Goal: Information Seeking & Learning: Understand process/instructions

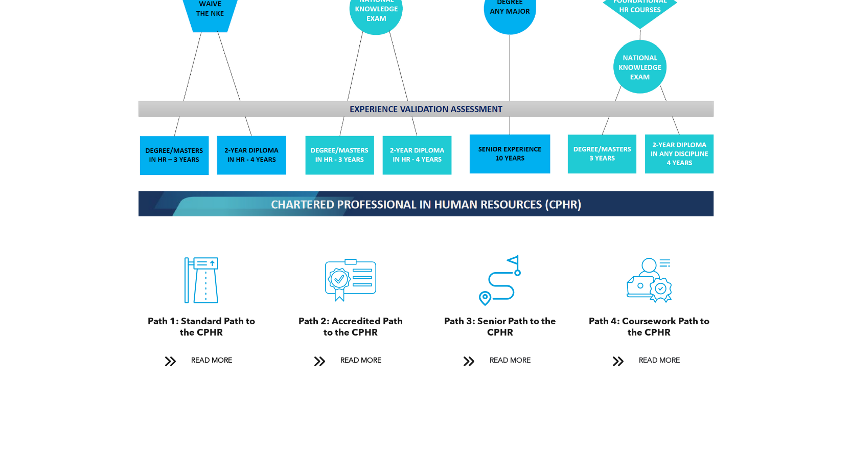
scroll to position [978, 0]
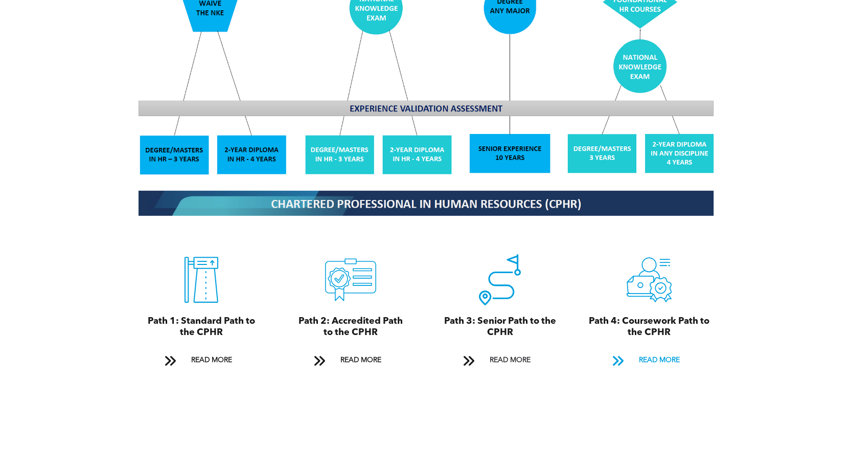
click at [640, 351] on span "READ MORE" at bounding box center [659, 360] width 48 height 19
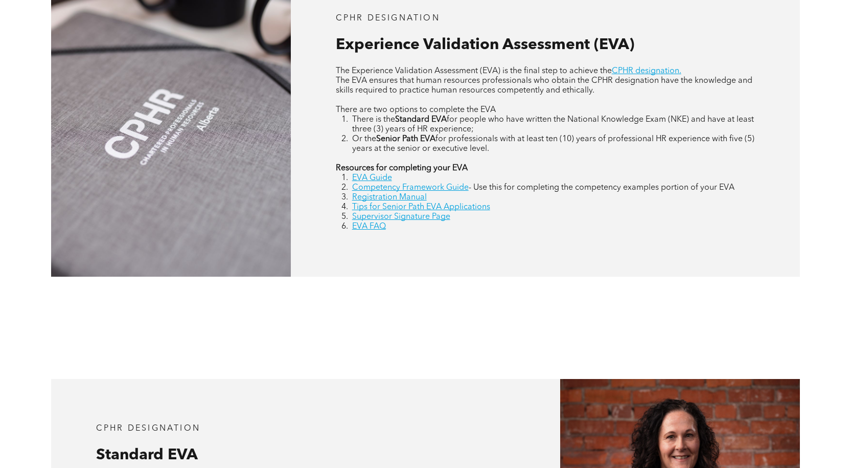
scroll to position [511, 0]
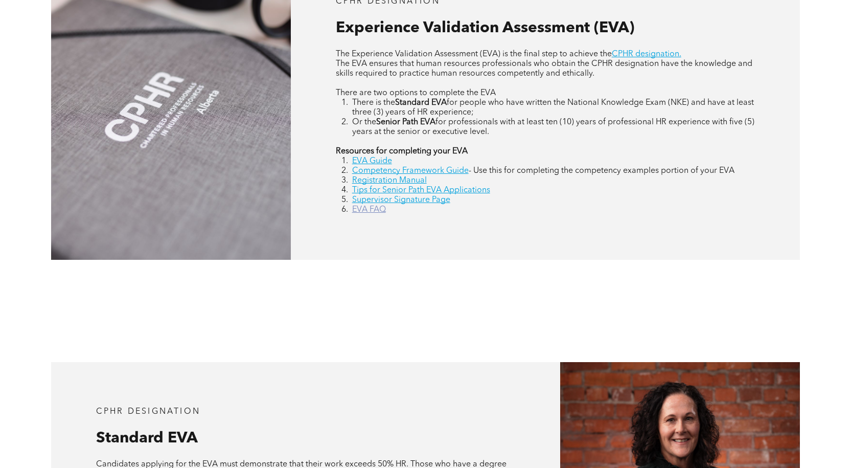
click at [366, 212] on link "EVA FAQ" at bounding box center [369, 210] width 34 height 8
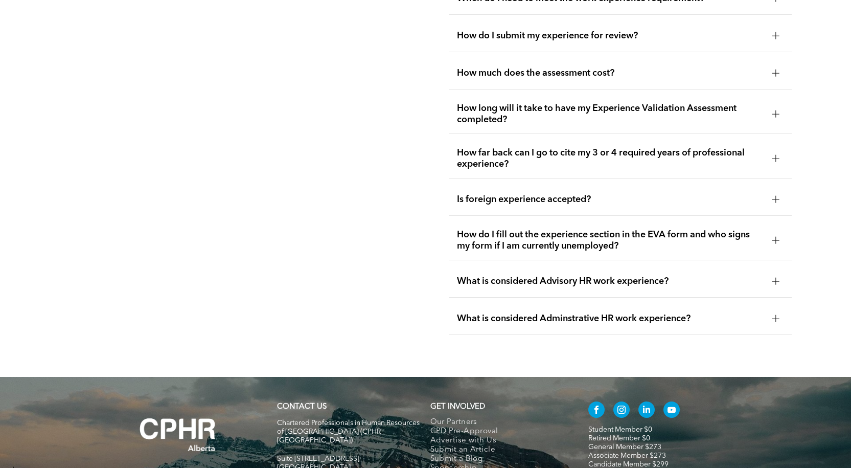
scroll to position [2050, 0]
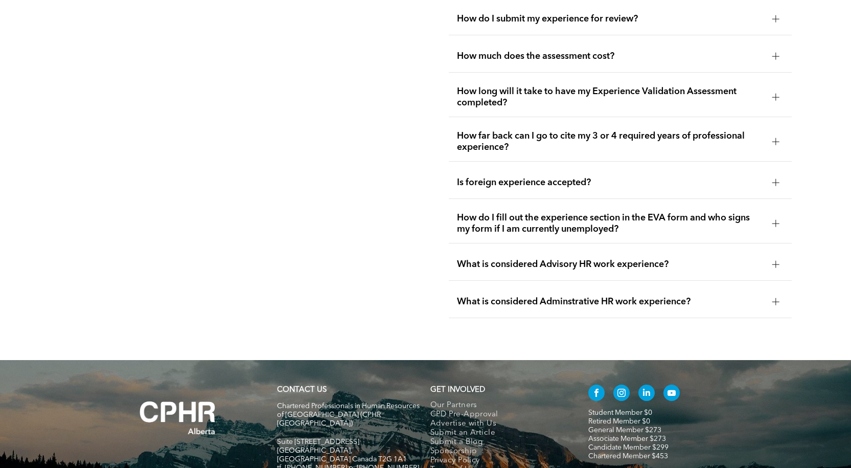
click at [772, 264] on div at bounding box center [775, 264] width 7 height 1
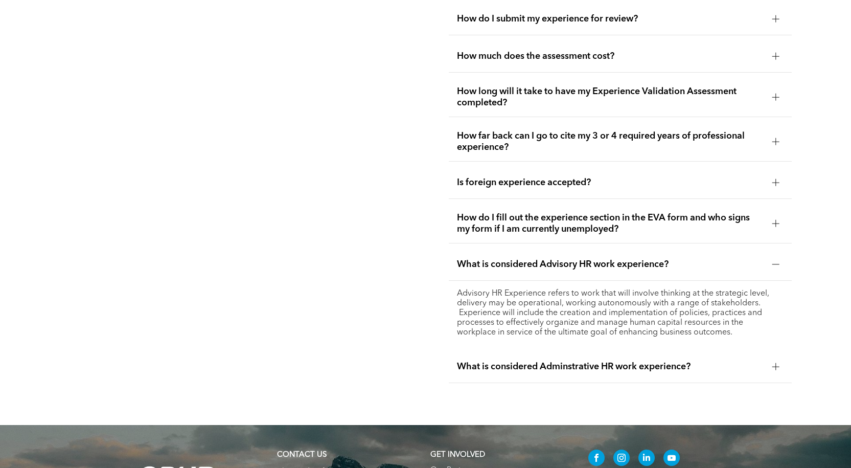
click at [772, 264] on div at bounding box center [775, 264] width 7 height 1
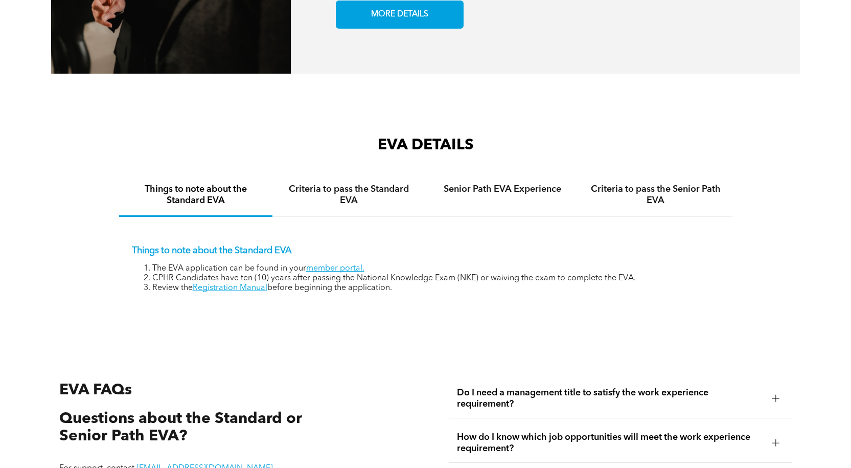
scroll to position [1488, 0]
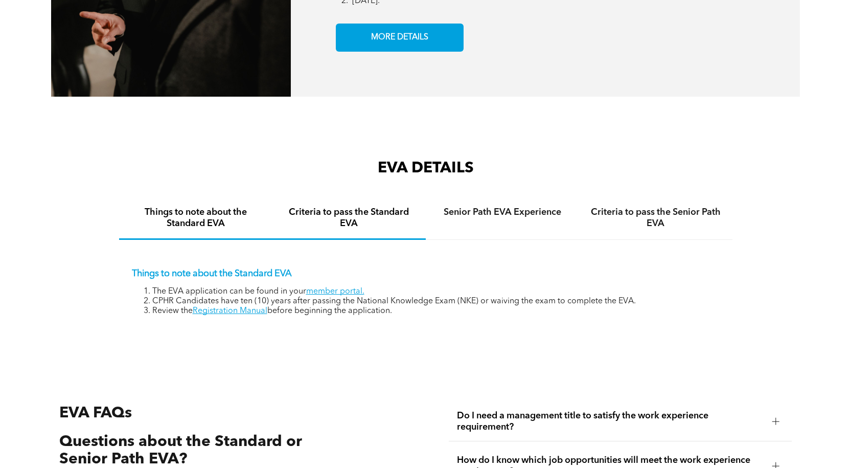
click at [378, 218] on h4 "Criteria to pass the Standard EVA" at bounding box center [349, 218] width 135 height 22
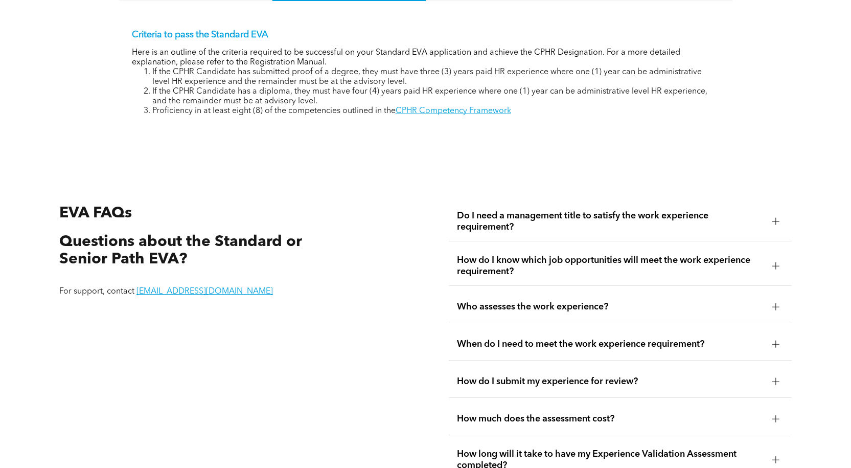
scroll to position [1743, 0]
